Goal: Task Accomplishment & Management: Use online tool/utility

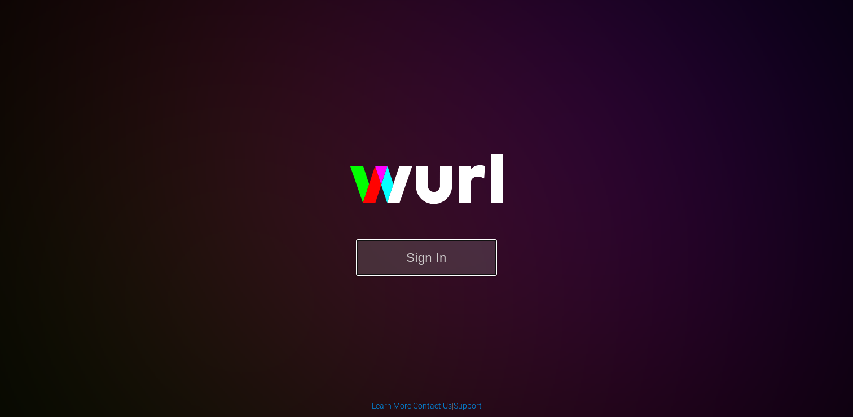
click at [448, 256] on button "Sign In" at bounding box center [426, 257] width 141 height 37
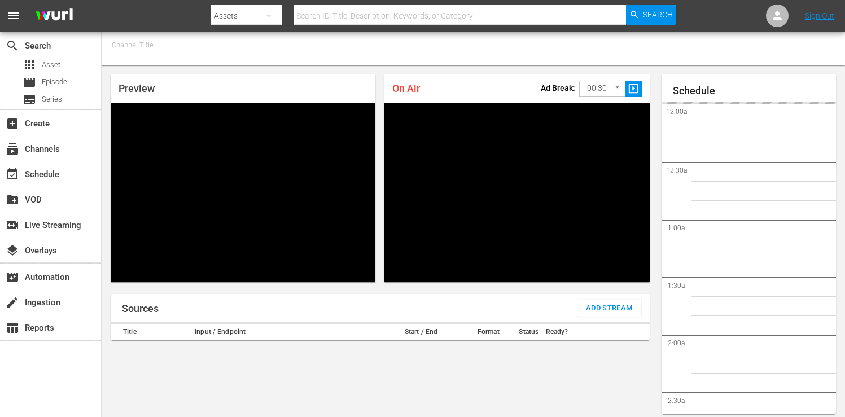
type input "FIFA+ English Global (1781)"
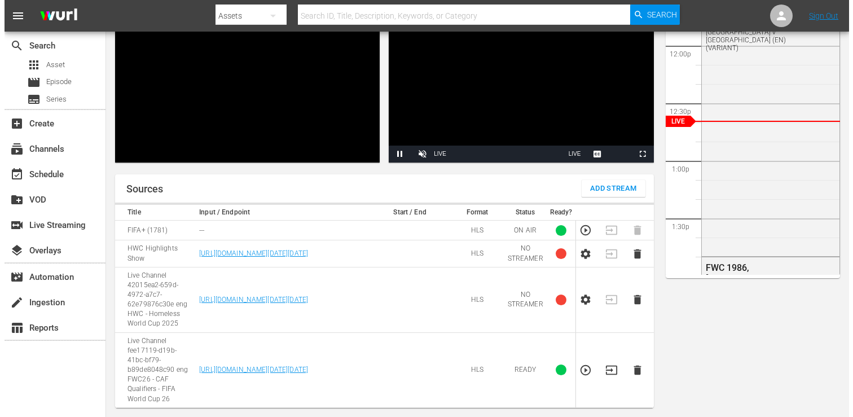
scroll to position [155, 0]
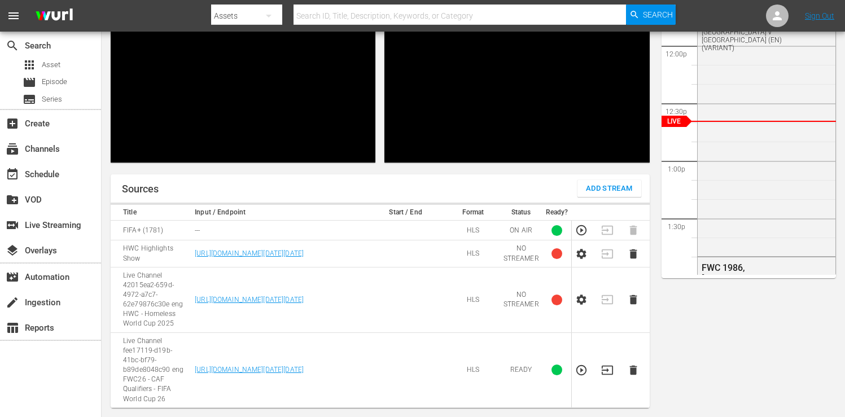
click at [607, 182] on span "Add Stream" at bounding box center [609, 188] width 47 height 13
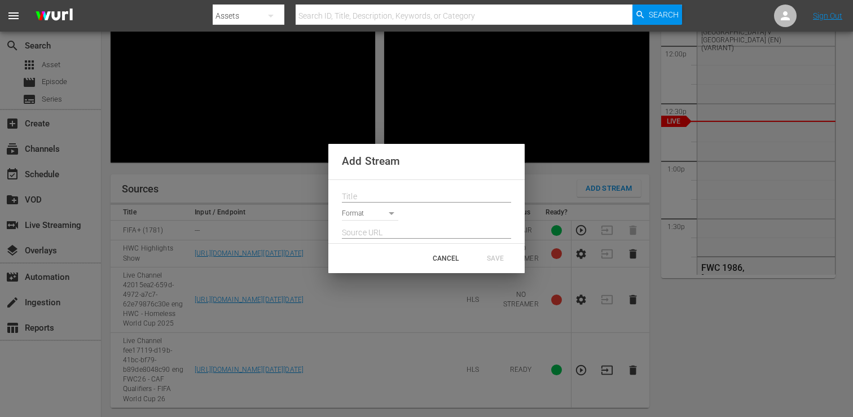
click at [390, 215] on body "menu Search By Assets Search ID, Title, Description, Keywords, or Category Sear…" at bounding box center [426, 72] width 853 height 417
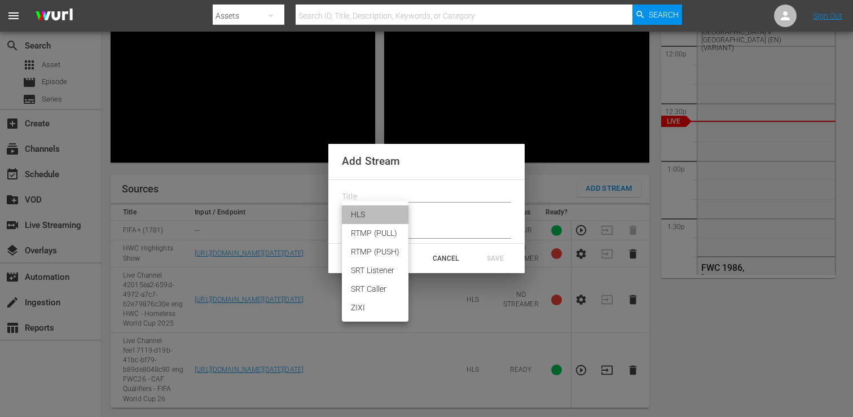
click at [390, 215] on li "HLS" at bounding box center [375, 214] width 67 height 19
type input "HLS"
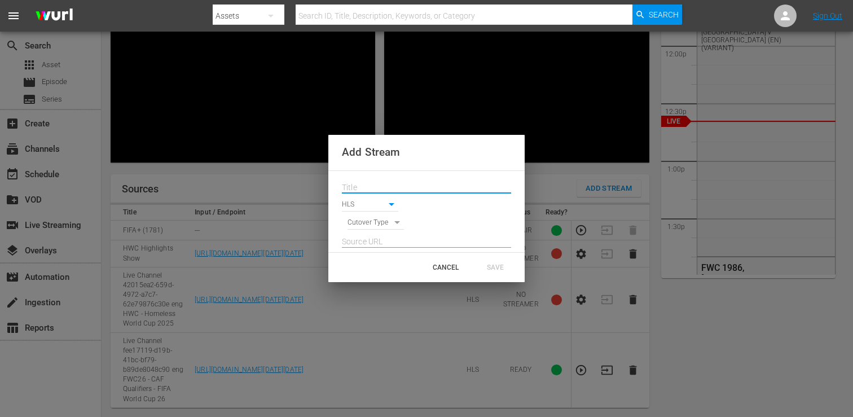
click at [397, 188] on input "text" at bounding box center [426, 187] width 169 height 17
paste input "Live Channel 5353e0f1-1e44-47d4-8190-162791d42062 eng FWC26 - CAF Qualifiers - …"
type input "Live Channel 5353e0f1-1e44-47d4-8190-162791d42062 eng FWC26 - CAF Qualifiers - …"
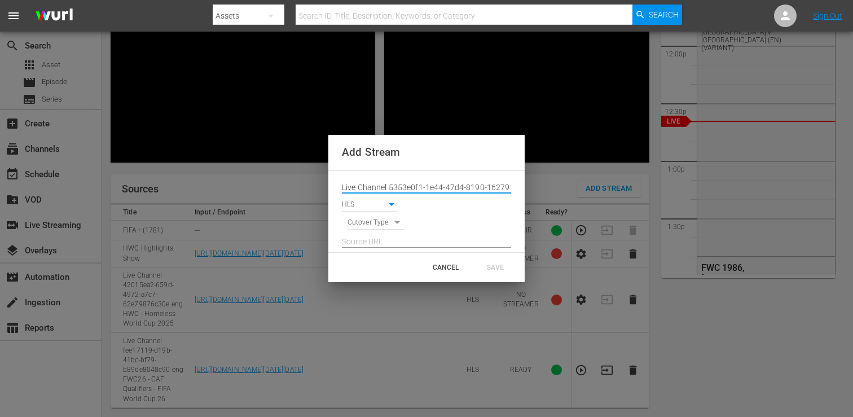
click at [420, 241] on input "text" at bounding box center [426, 242] width 169 height 17
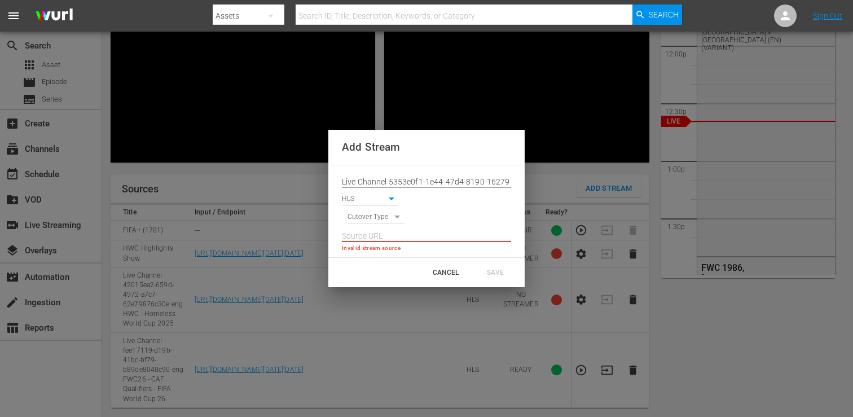
paste input "[URL][DOMAIN_NAME][DATE][DATE]"
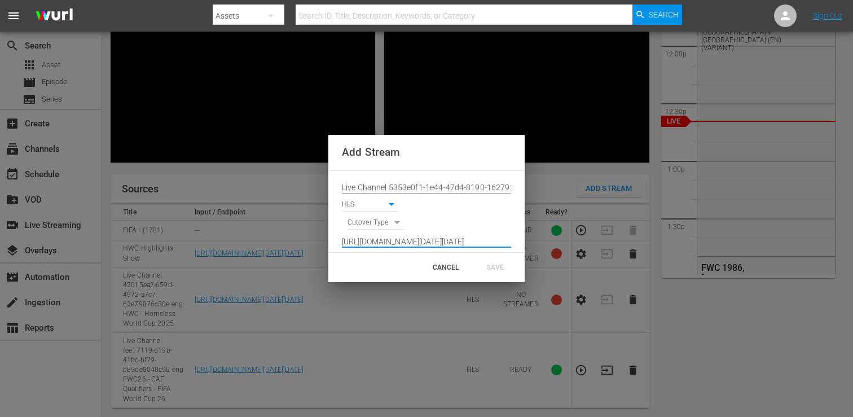
drag, startPoint x: 434, startPoint y: 241, endPoint x: 336, endPoint y: 240, distance: 98.2
click at [336, 240] on div "Live Channel 5353e0f1-1e44-47d4-8190-162791d42062 eng FWC26 - CAF Qualifiers - …" at bounding box center [426, 211] width 196 height 81
type input "[URL][DOMAIN_NAME][DATE][DATE]"
click at [458, 270] on div "CANCEL" at bounding box center [446, 267] width 50 height 20
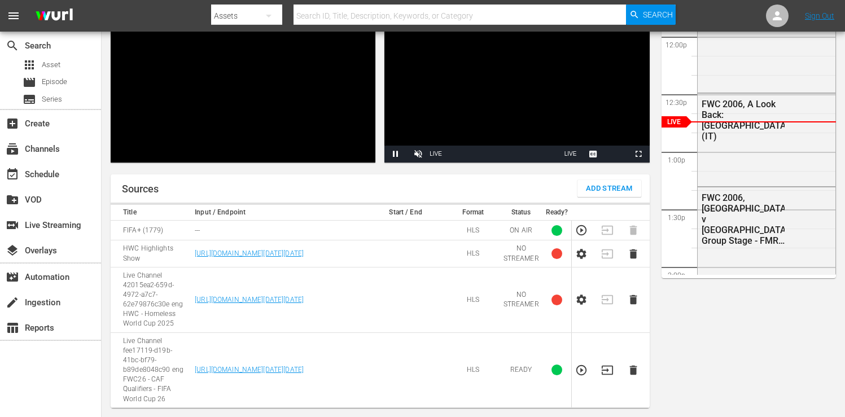
scroll to position [155, 0]
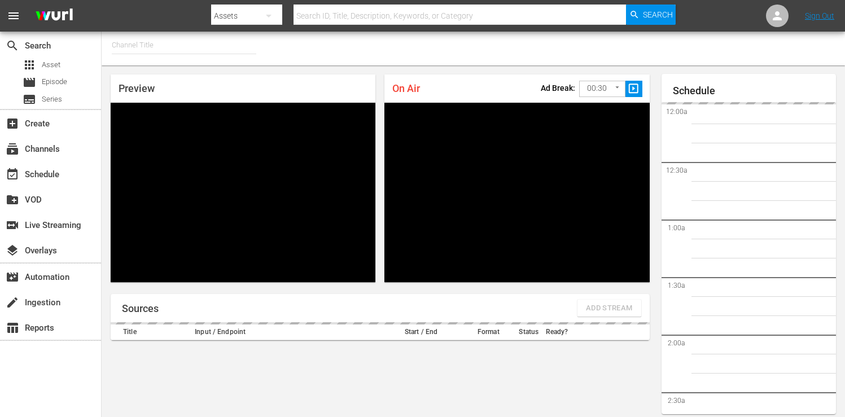
type input "FIFA+ English Global (1781)"
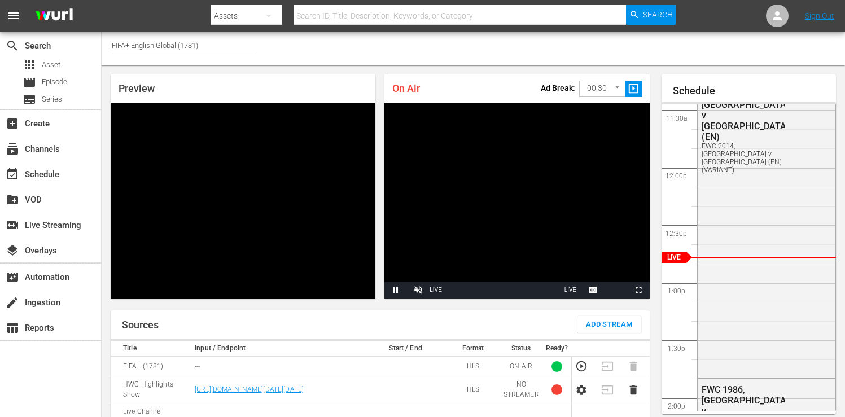
click at [335, 175] on video "Video Player" at bounding box center [243, 201] width 265 height 196
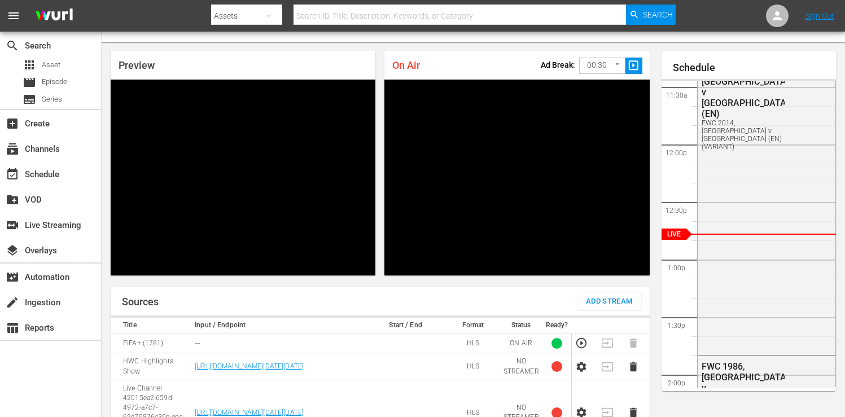
scroll to position [24, 0]
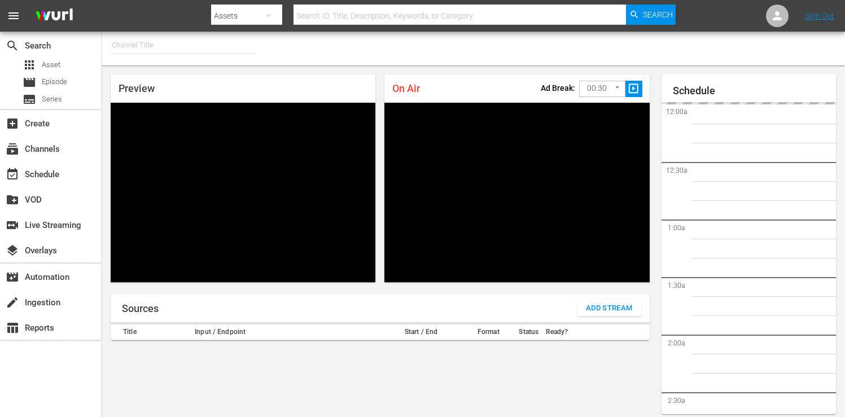
type input "FIFA+ English Global (1781)"
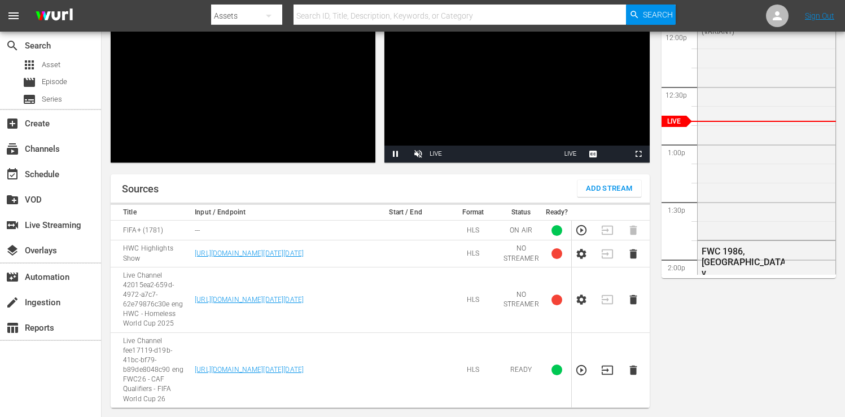
scroll to position [155, 0]
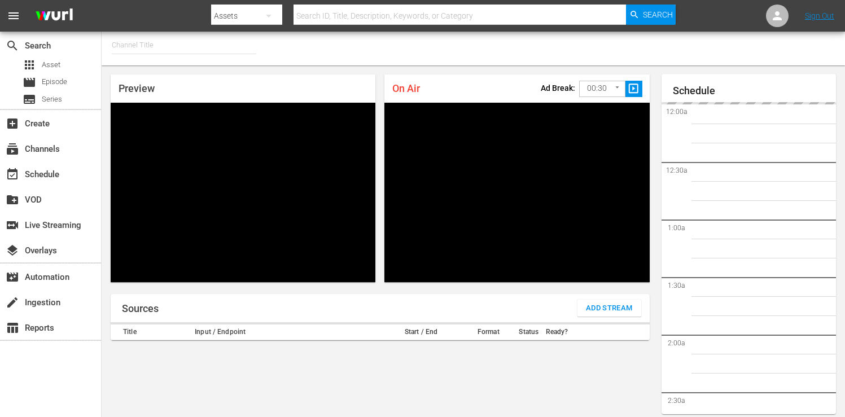
type input "FIFA+ English Global (1781)"
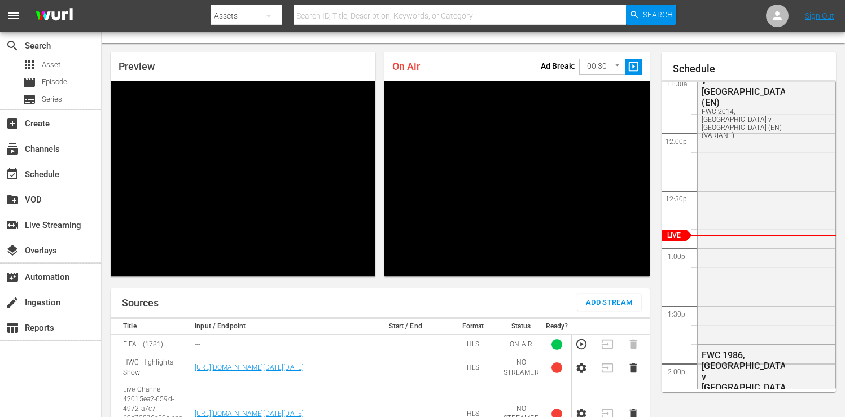
scroll to position [23, 0]
